Goal: Transaction & Acquisition: Subscribe to service/newsletter

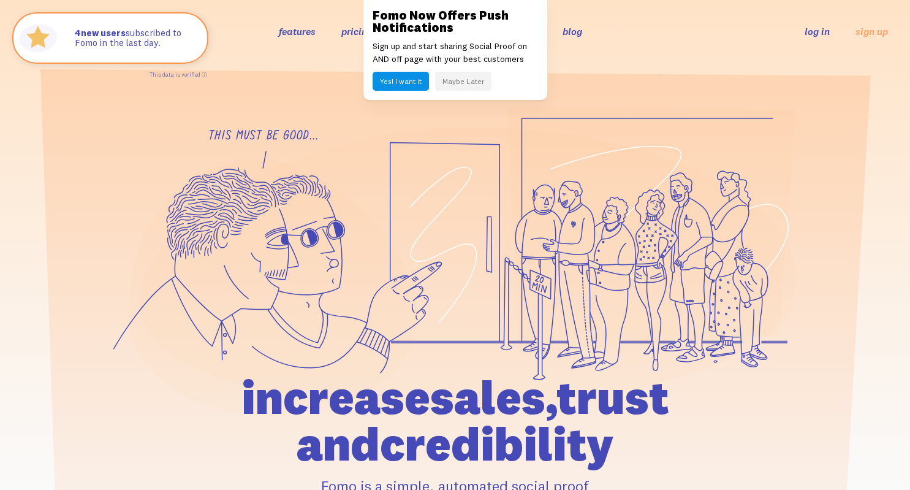
click at [412, 77] on button "Yes! I want it" at bounding box center [401, 81] width 56 height 19
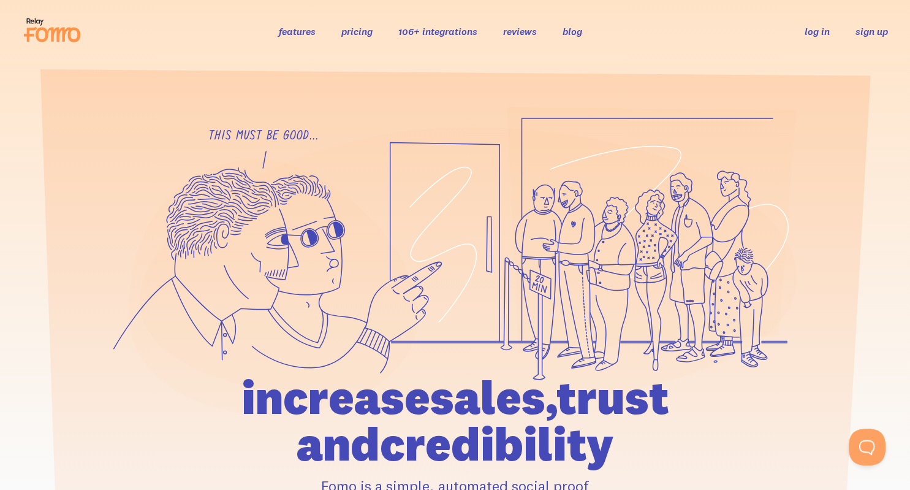
click at [876, 31] on link "sign up" at bounding box center [871, 31] width 32 height 13
click at [433, 34] on link "106+ integrations" at bounding box center [437, 31] width 79 height 12
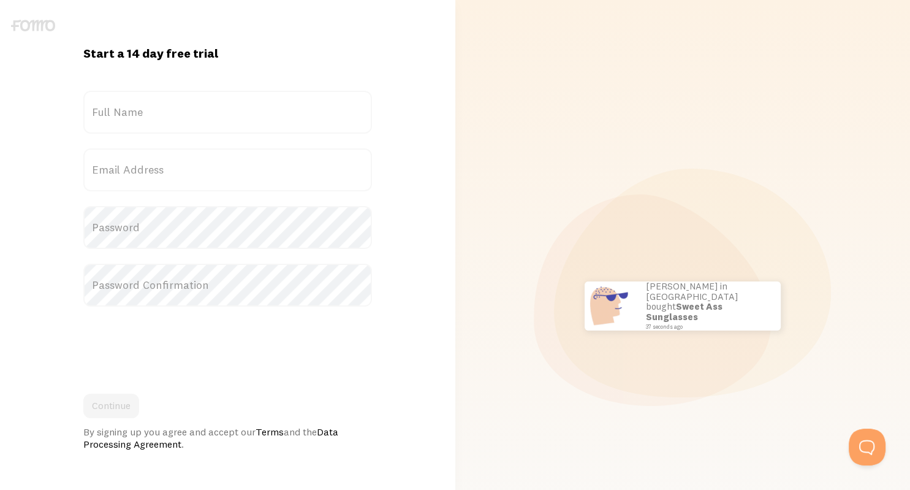
click at [172, 109] on label "Full Name" at bounding box center [227, 112] width 289 height 43
click at [172, 109] on input "Full Name" at bounding box center [227, 112] width 289 height 43
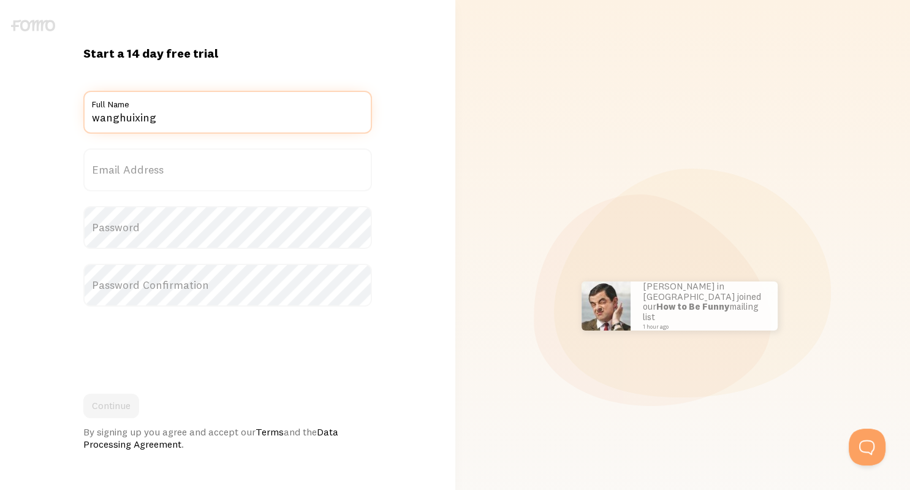
type input "wanghuixing"
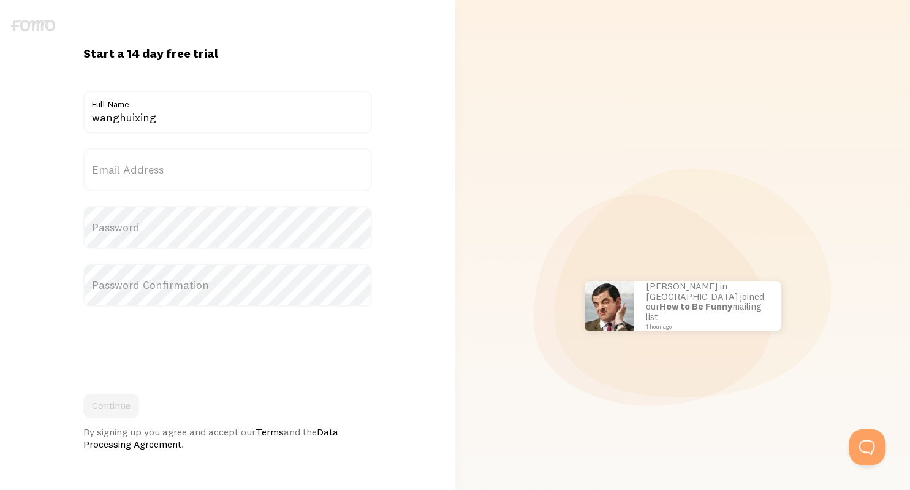
click at [155, 172] on label "Email Address" at bounding box center [227, 169] width 289 height 43
click at [155, 172] on input "Email Address" at bounding box center [227, 169] width 289 height 43
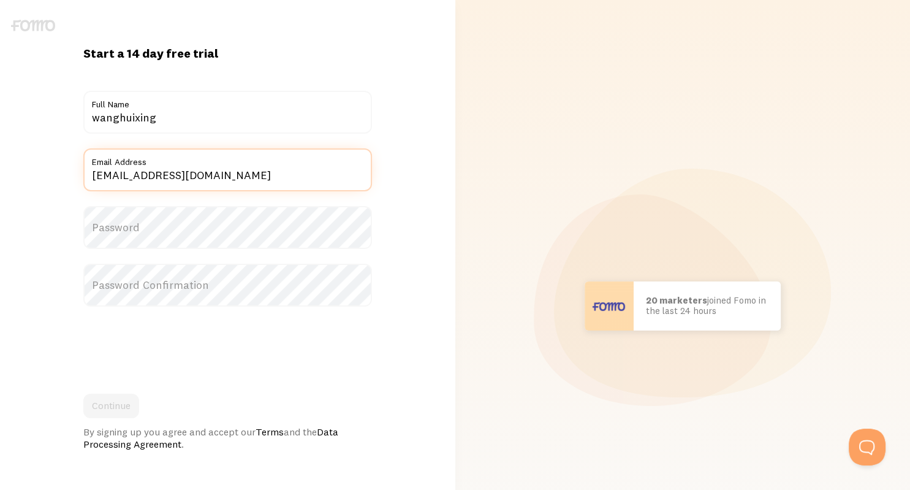
type input "1004283194@qq.com"
click at [140, 236] on label "Password" at bounding box center [227, 227] width 289 height 43
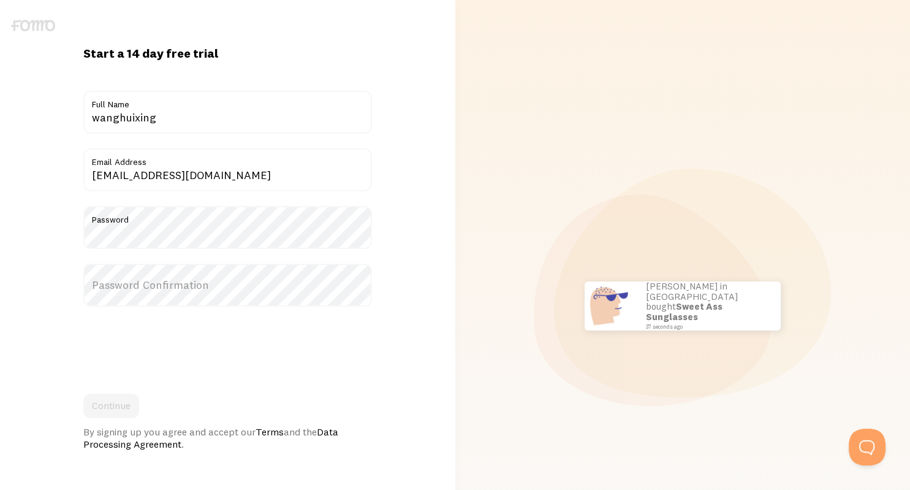
click at [138, 304] on label "Password Confirmation" at bounding box center [227, 284] width 289 height 43
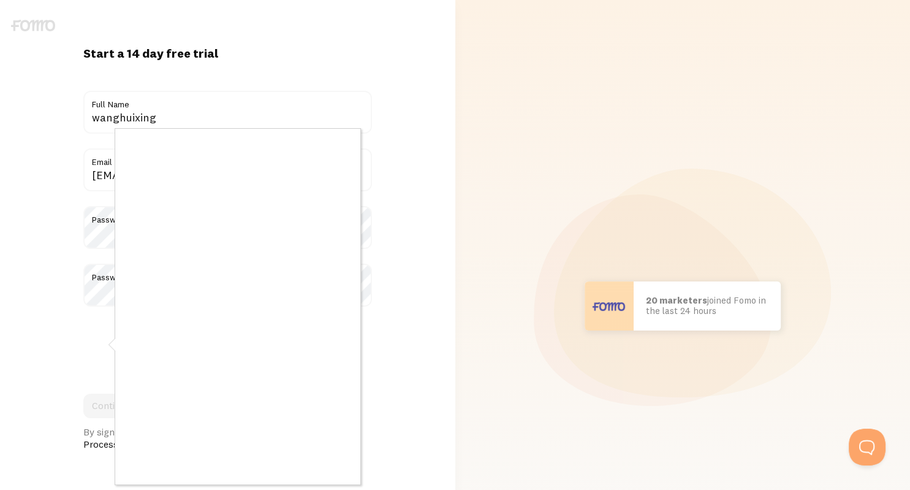
click at [395, 407] on div at bounding box center [455, 245] width 910 height 490
click at [409, 302] on div at bounding box center [455, 245] width 910 height 490
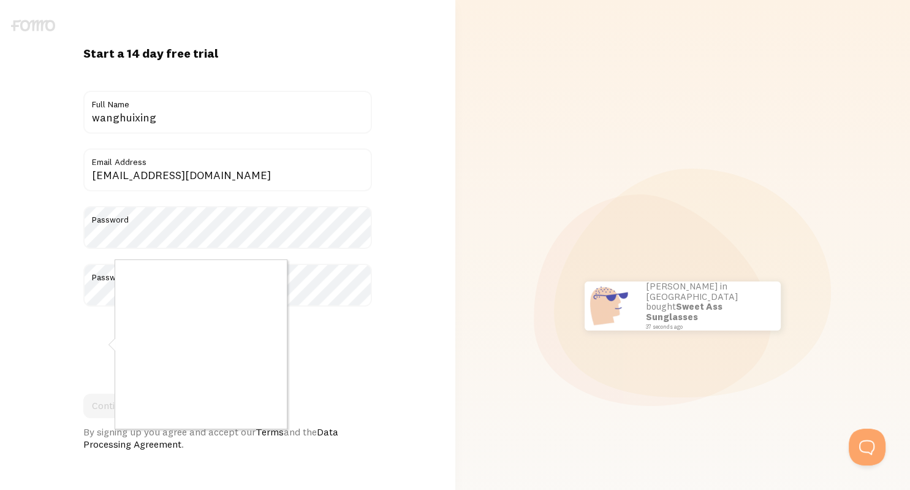
click at [381, 266] on div at bounding box center [455, 245] width 910 height 490
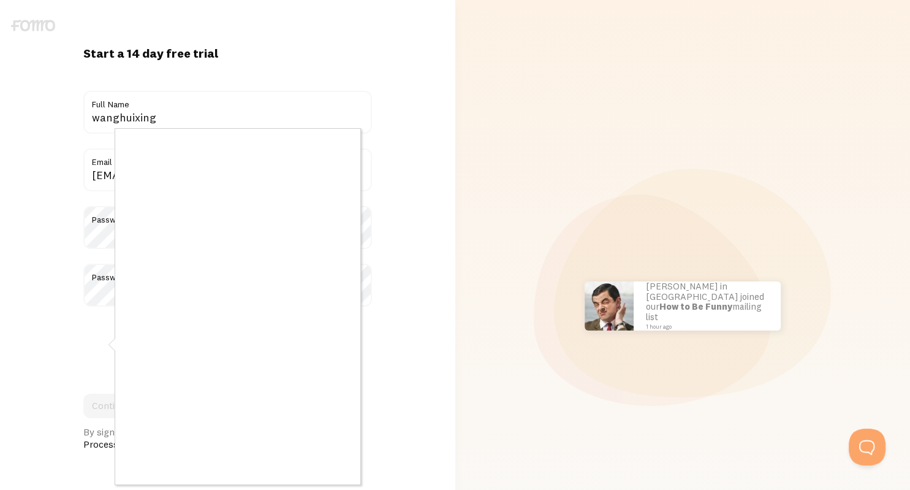
click at [461, 295] on div at bounding box center [455, 245] width 910 height 490
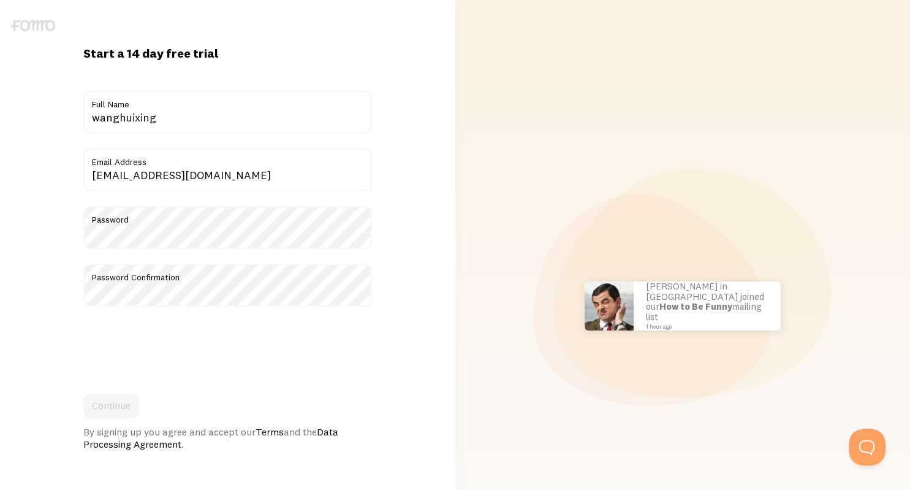
scroll to position [121, 0]
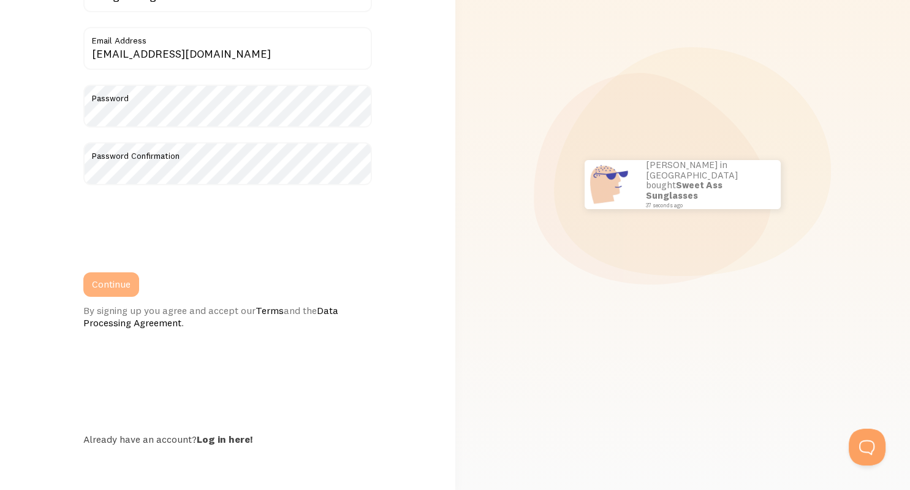
click at [130, 284] on button "Continue" at bounding box center [111, 284] width 56 height 25
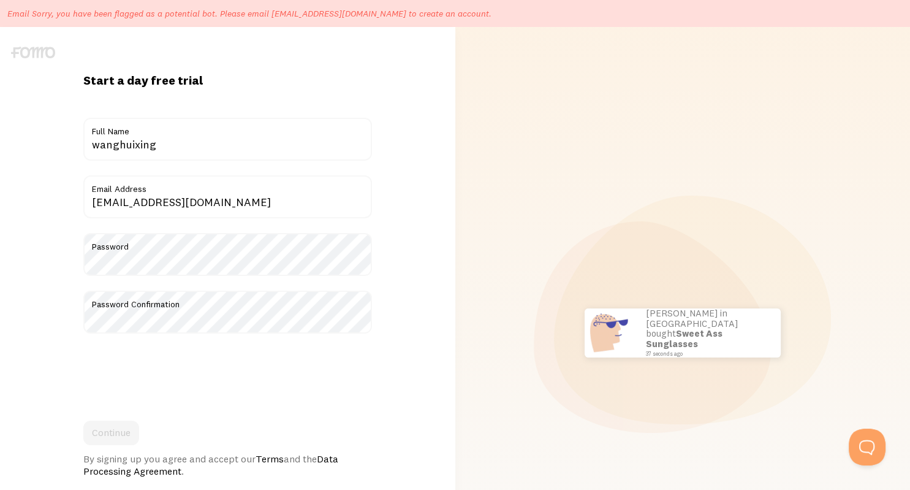
drag, startPoint x: 425, startPoint y: 17, endPoint x: 433, endPoint y: 17, distance: 7.4
click at [433, 17] on div "Email Sorry, you have been flagged as a potential bot. Please email hello@fomo.…" at bounding box center [455, 13] width 910 height 27
drag, startPoint x: 433, startPoint y: 17, endPoint x: -16, endPoint y: 21, distance: 448.6
click at [0, 21] on body "Email Sorry, you have been flagged as a potential bot. Please email hello@fomo.…" at bounding box center [455, 319] width 910 height 639
drag, startPoint x: 41, startPoint y: 12, endPoint x: 48, endPoint y: 18, distance: 9.5
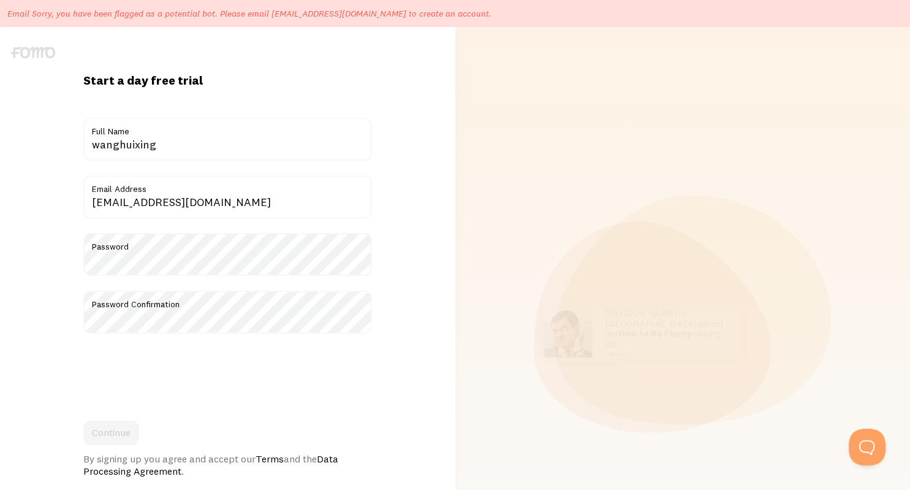
copy p "Email Sorry, you have been flagged as a potential bot. Please email hello@fomo.…"
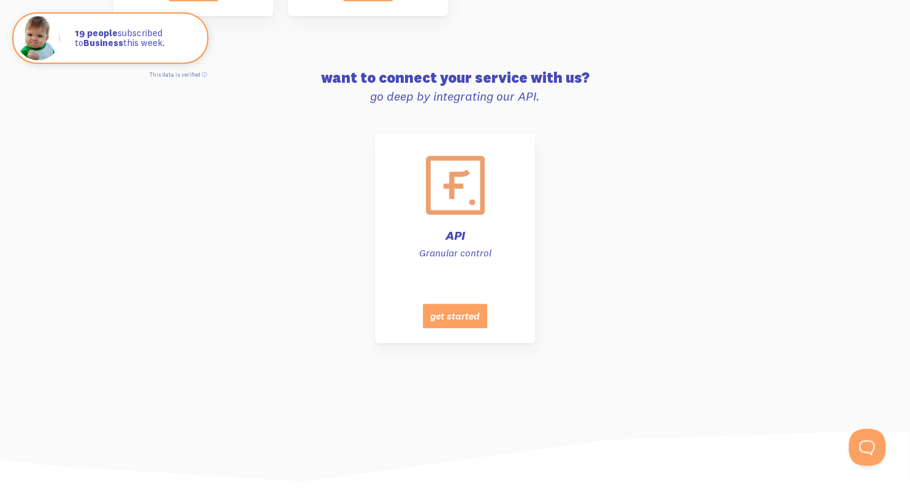
scroll to position [6174, 0]
